Goal: Information Seeking & Learning: Learn about a topic

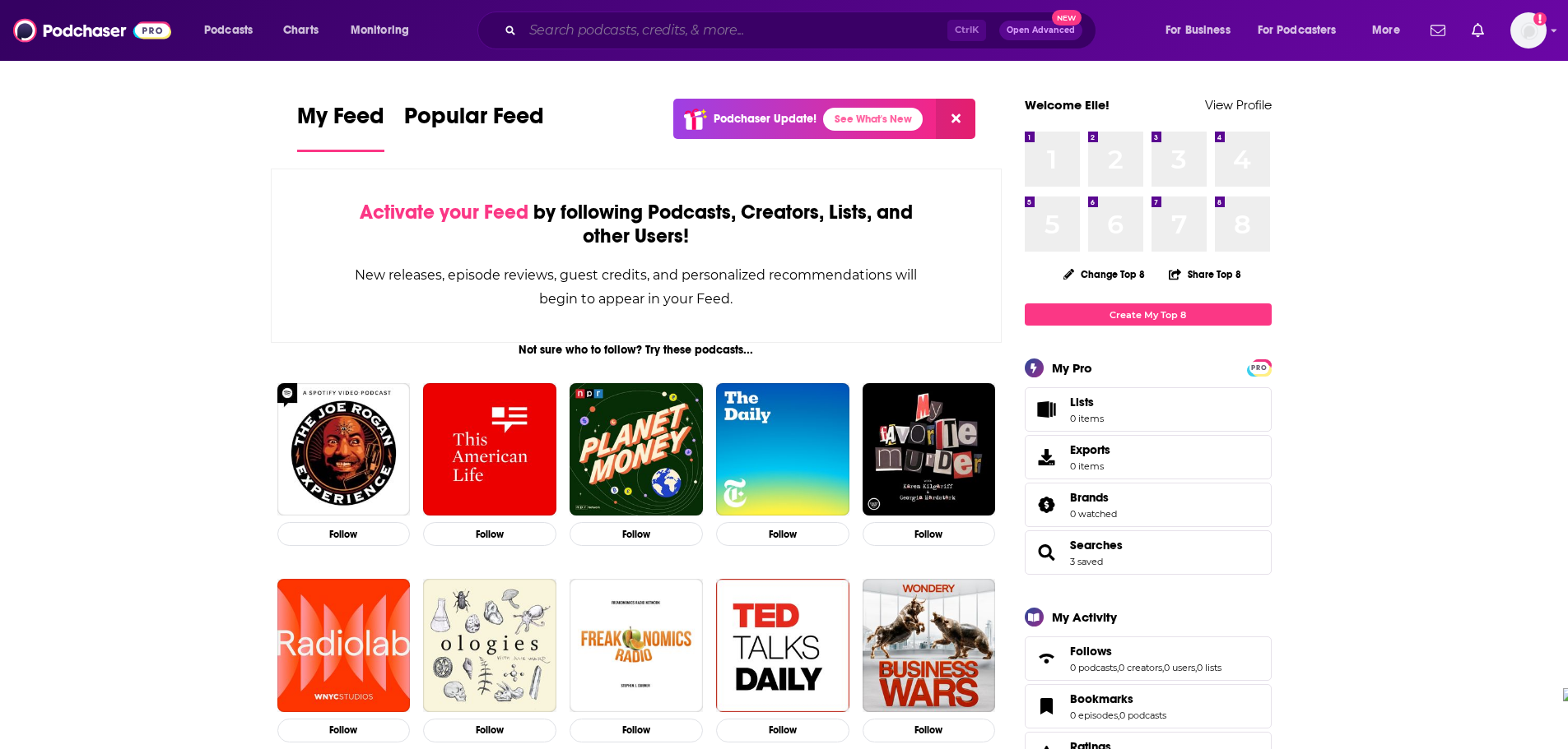
click at [848, 35] on input "Search podcasts, credits, & more..." at bounding box center [735, 30] width 425 height 26
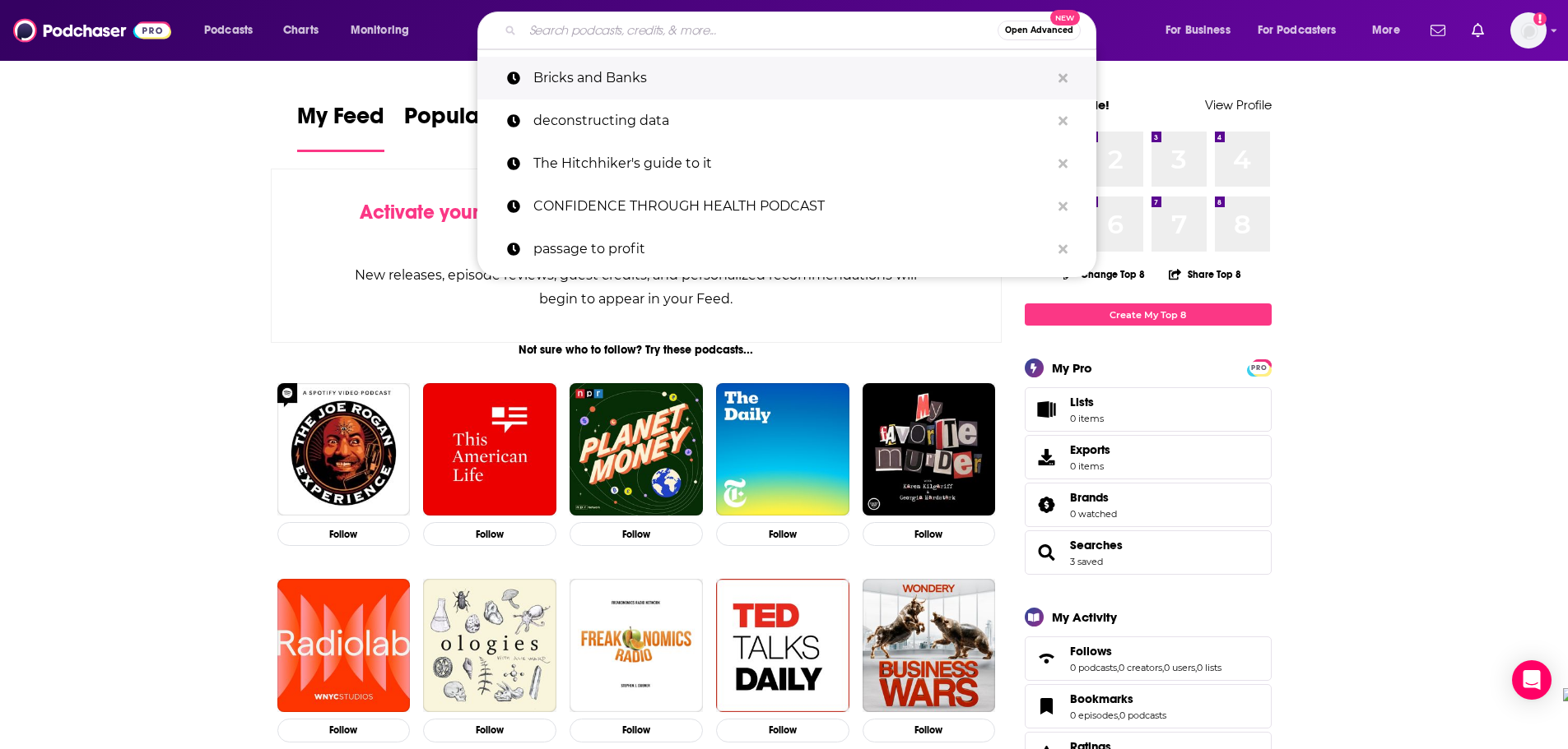
click at [829, 70] on p "Bricks and Banks" at bounding box center [791, 79] width 516 height 43
type input "Bricks and Banks"
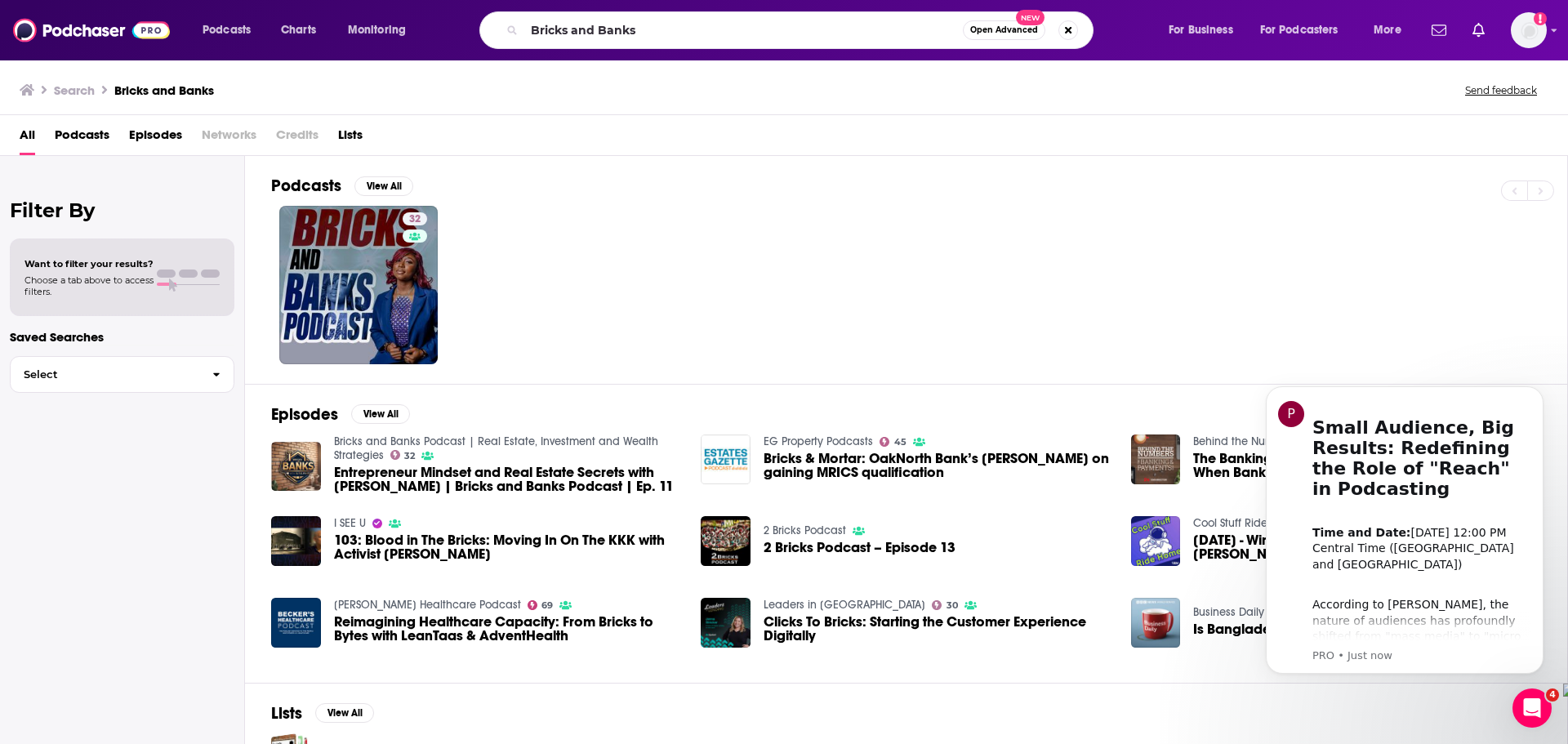
click at [1536, 393] on icon "Dismiss notification" at bounding box center [1539, 391] width 7 height 7
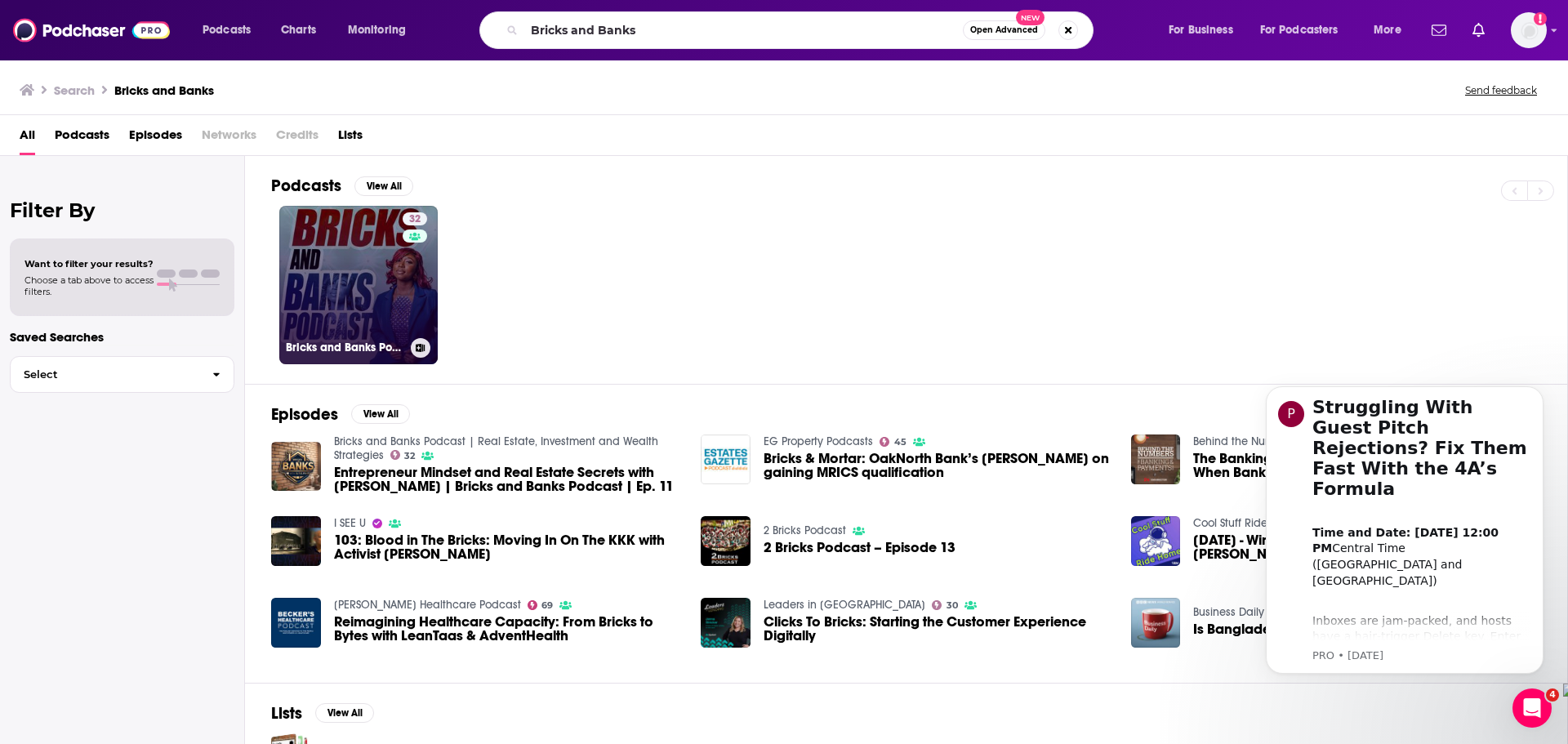
click at [391, 262] on link "32 Bricks and Banks Podcast | Real Estate, Investment and Wealth Strategies" at bounding box center [358, 285] width 159 height 159
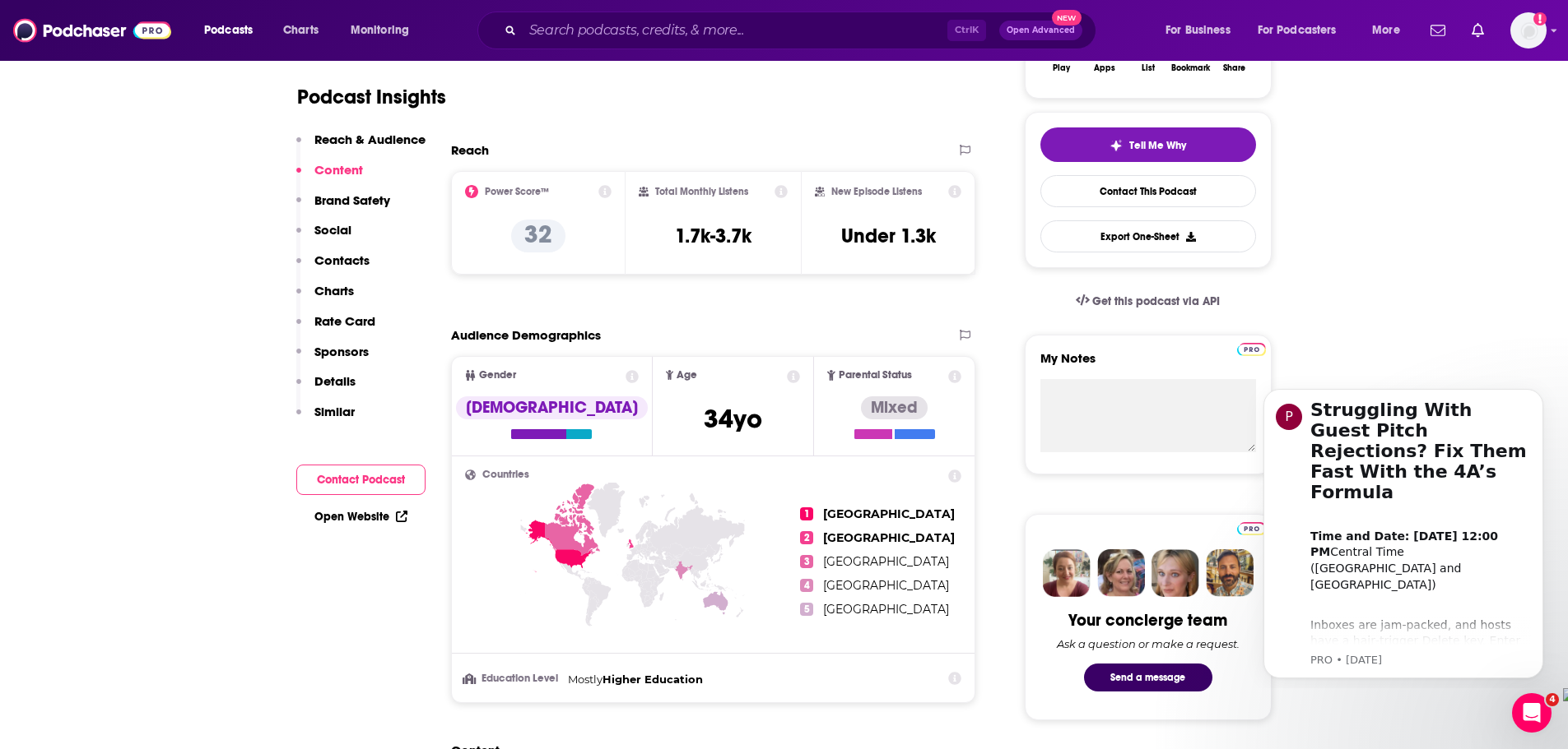
scroll to position [329, 0]
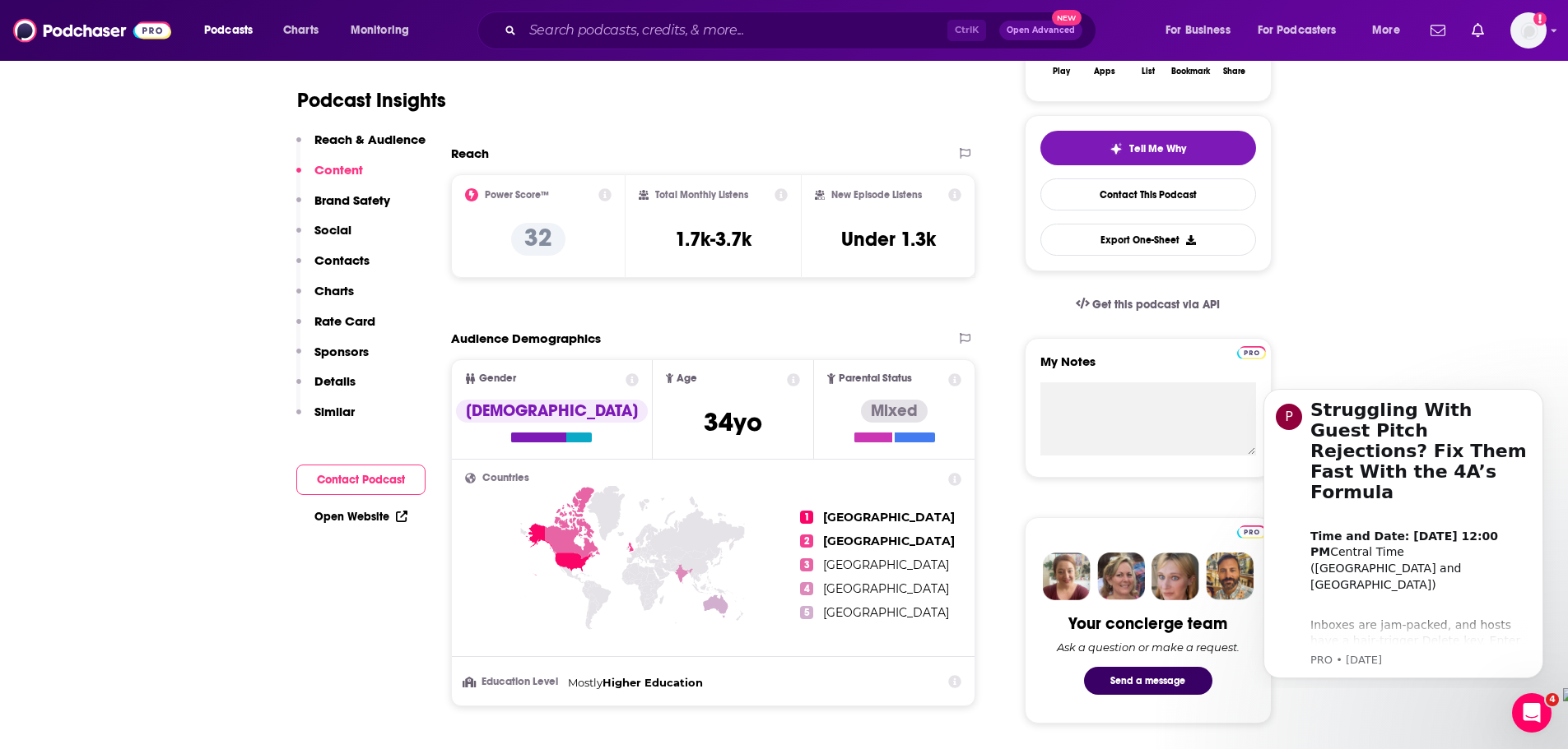
click at [780, 194] on icon at bounding box center [781, 194] width 13 height 13
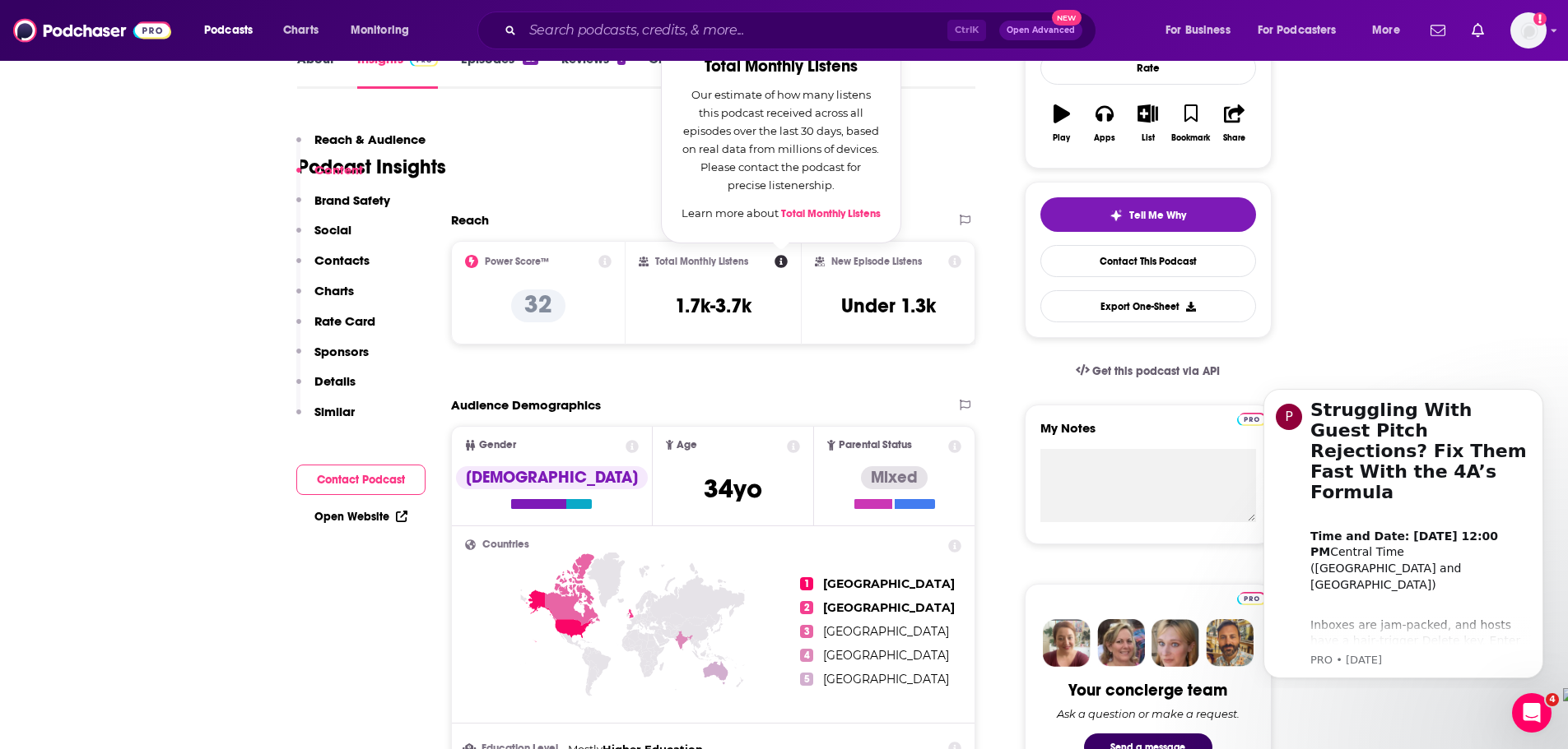
scroll to position [165, 0]
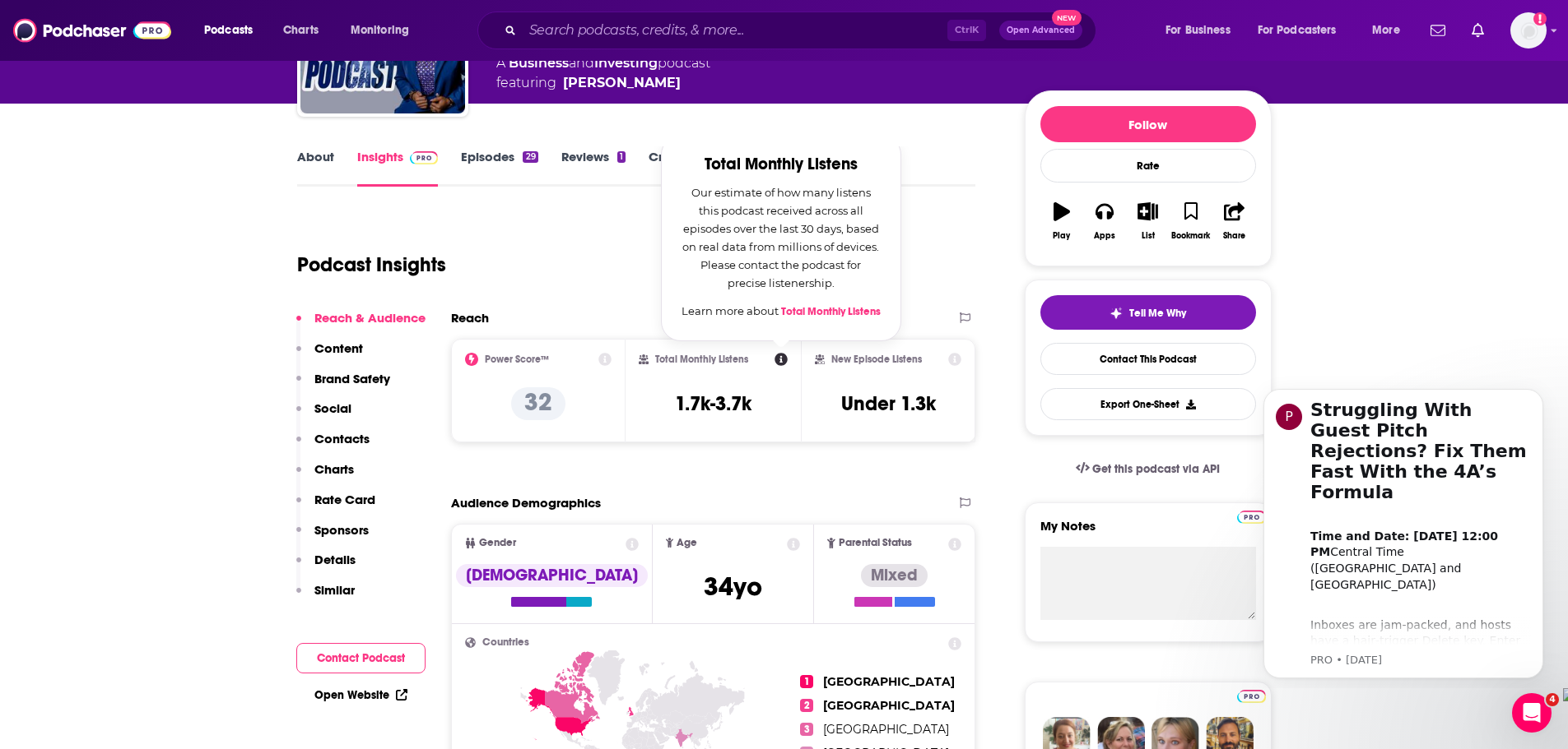
drag, startPoint x: 79, startPoint y: 408, endPoint x: 110, endPoint y: 434, distance: 40.5
